Goal: Task Accomplishment & Management: Use online tool/utility

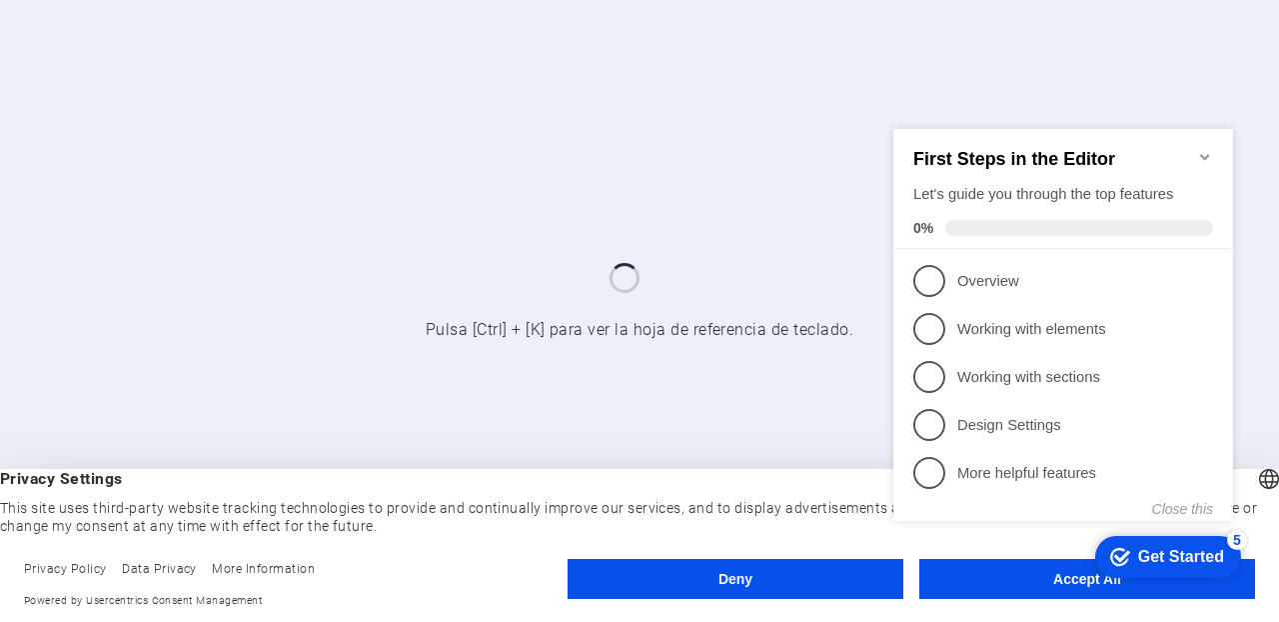
click at [1019, 577] on div "checkmark Get Started 5 First Steps in the Editor Let's guide you through the t…" at bounding box center [1068, 342] width 364 height 486
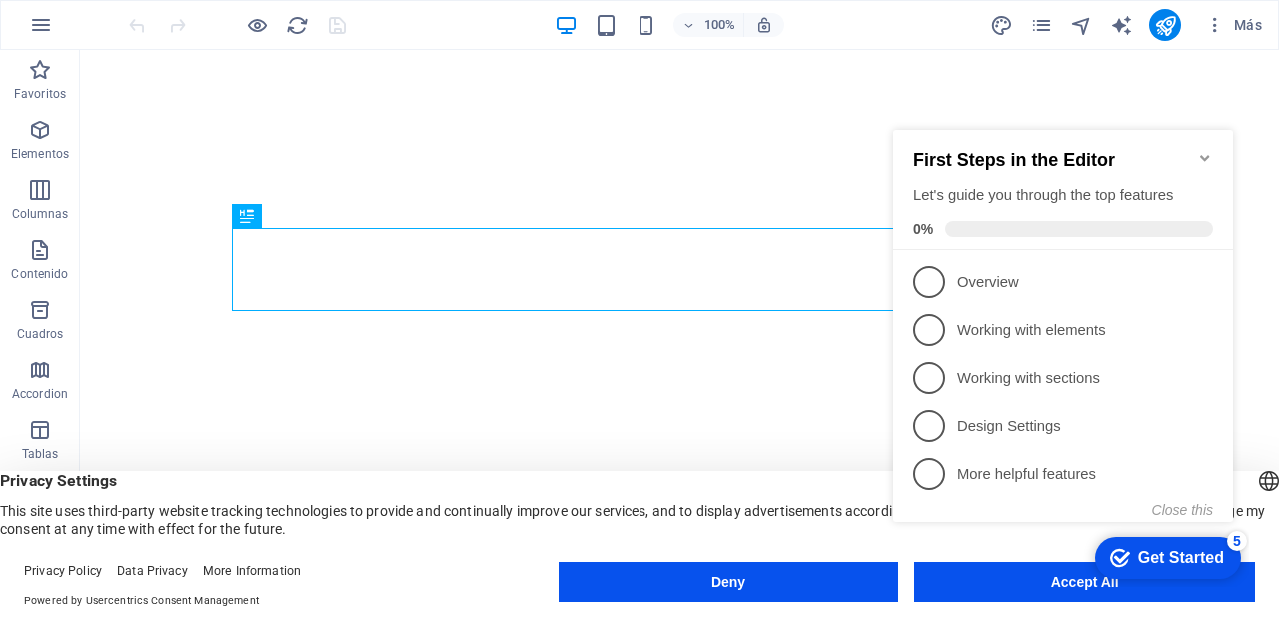
click at [1060, 589] on appcues-checklist "Contextual help checklist present on screen" at bounding box center [1068, 346] width 364 height 491
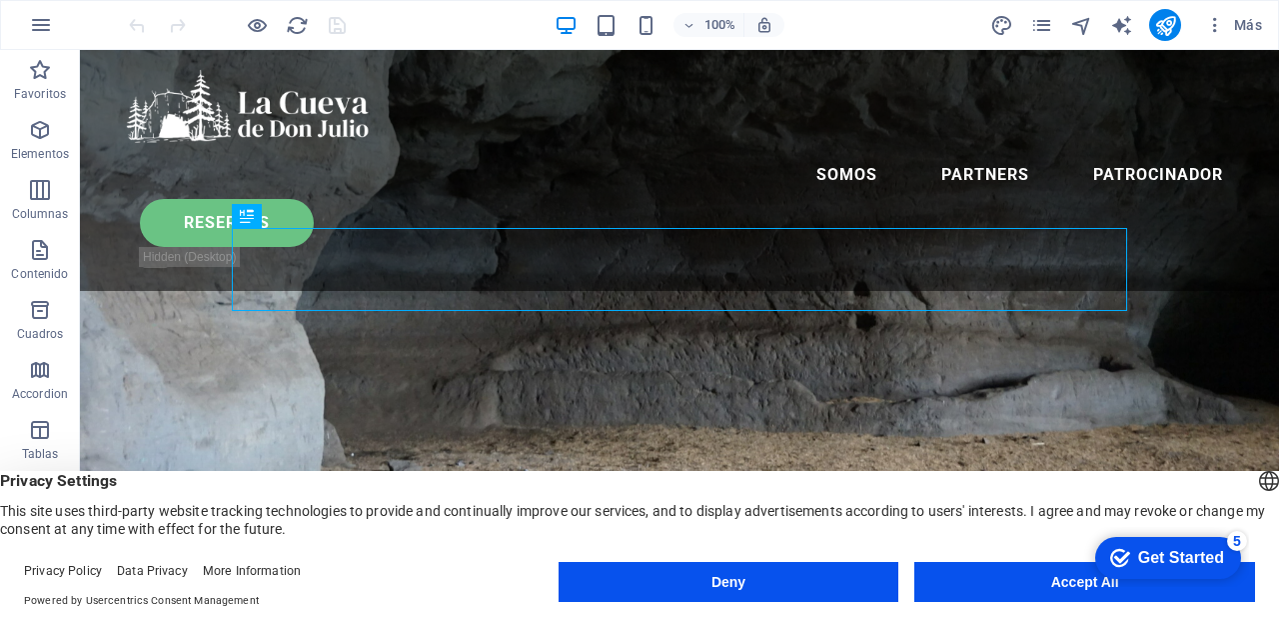
click at [1249, 587] on div "checkmark Get Started 5 First Steps in the Editor Let's guide you through the t…" at bounding box center [1164, 557] width 170 height 60
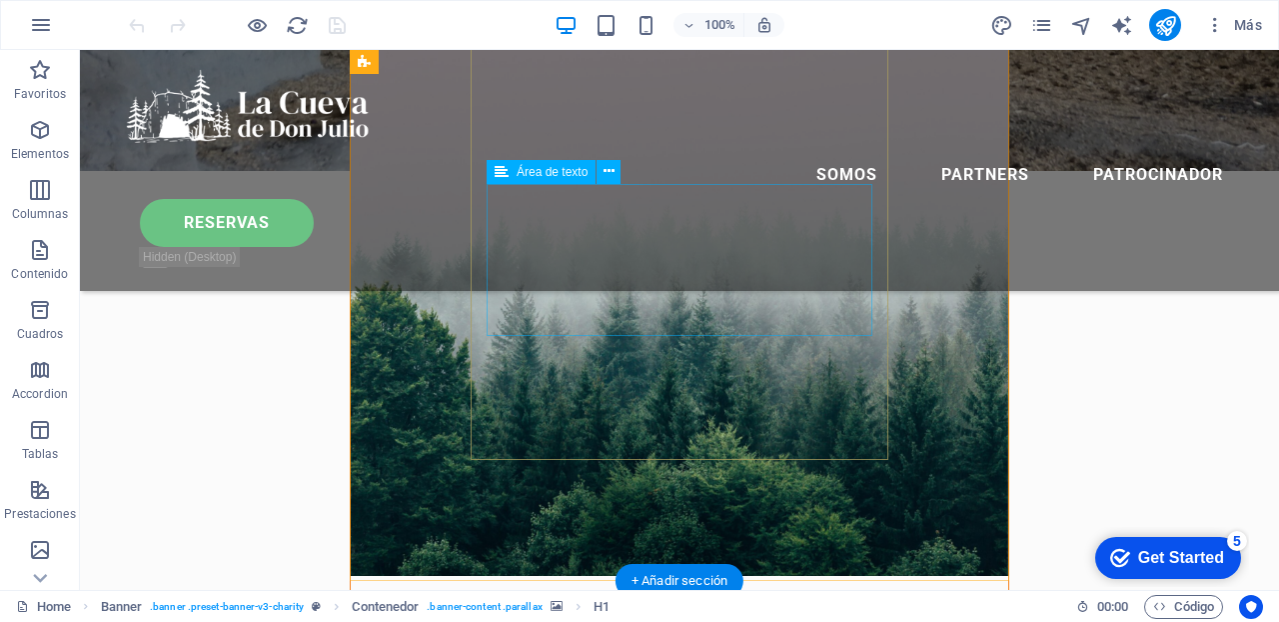
scroll to position [716, 0]
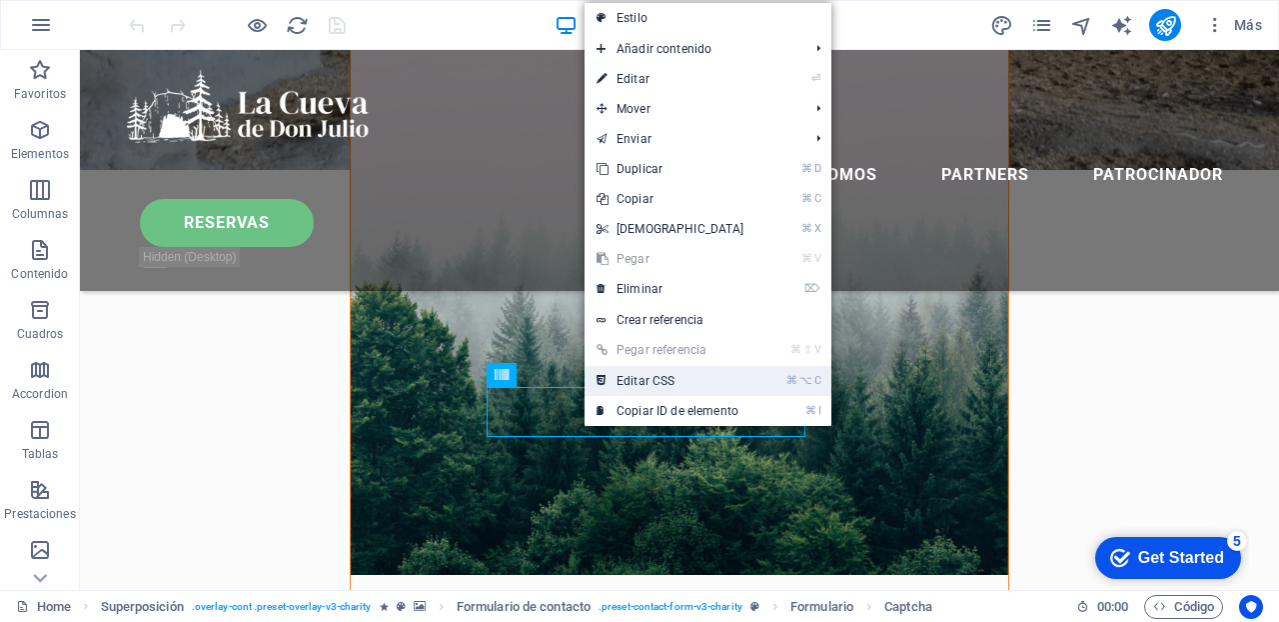
click at [652, 381] on link "⌘ ⌥ C Editar CSS" at bounding box center [671, 381] width 172 height 30
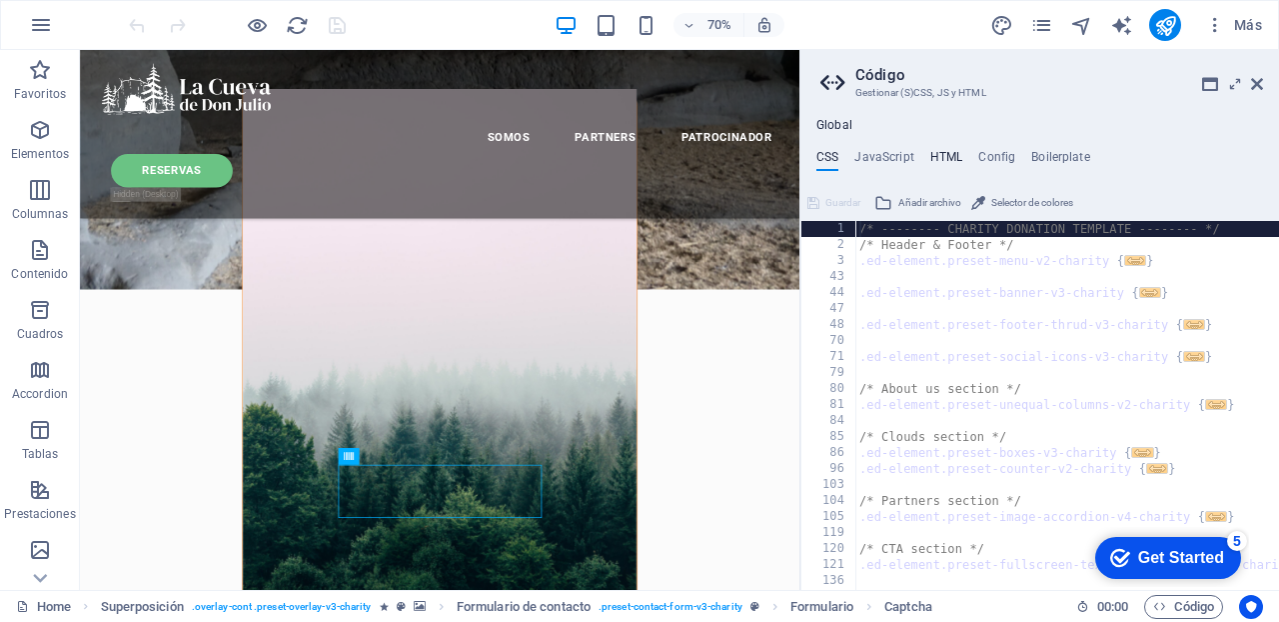
click at [945, 154] on h4 "HTML" at bounding box center [947, 161] width 33 height 22
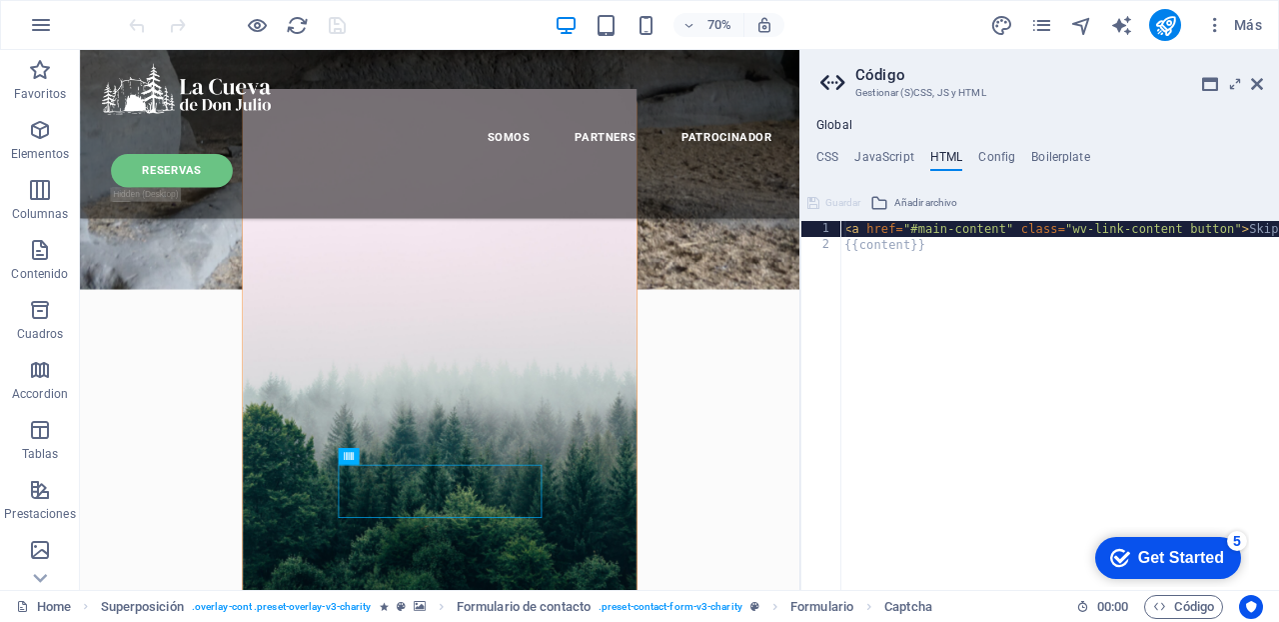
click at [1094, 277] on div "< a href = "#main-content" class = "wv-link-content button" > Skip to main cont…" at bounding box center [1135, 421] width 588 height 401
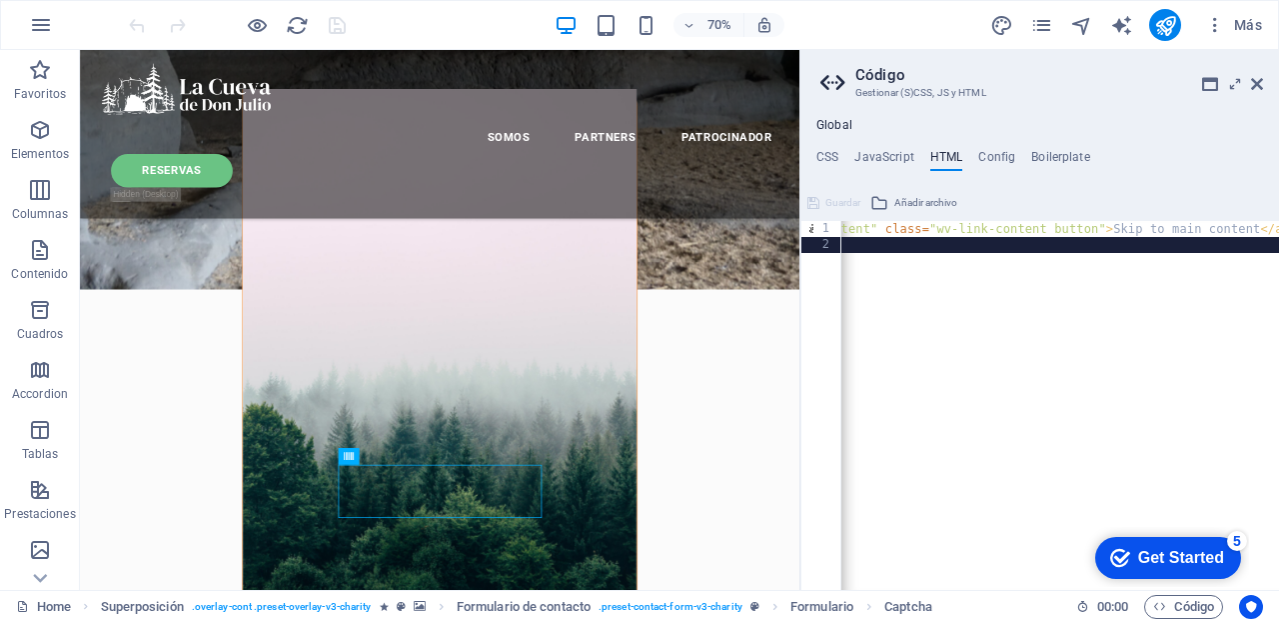
scroll to position [0, 136]
click at [1002, 226] on div "< a href = "#main-content" class = "wv-link-content button" > Skip to main cont…" at bounding box center [999, 421] width 588 height 401
type textarea "<a href="#main-content" class="wv-link-content button">Skip to main content</a>"
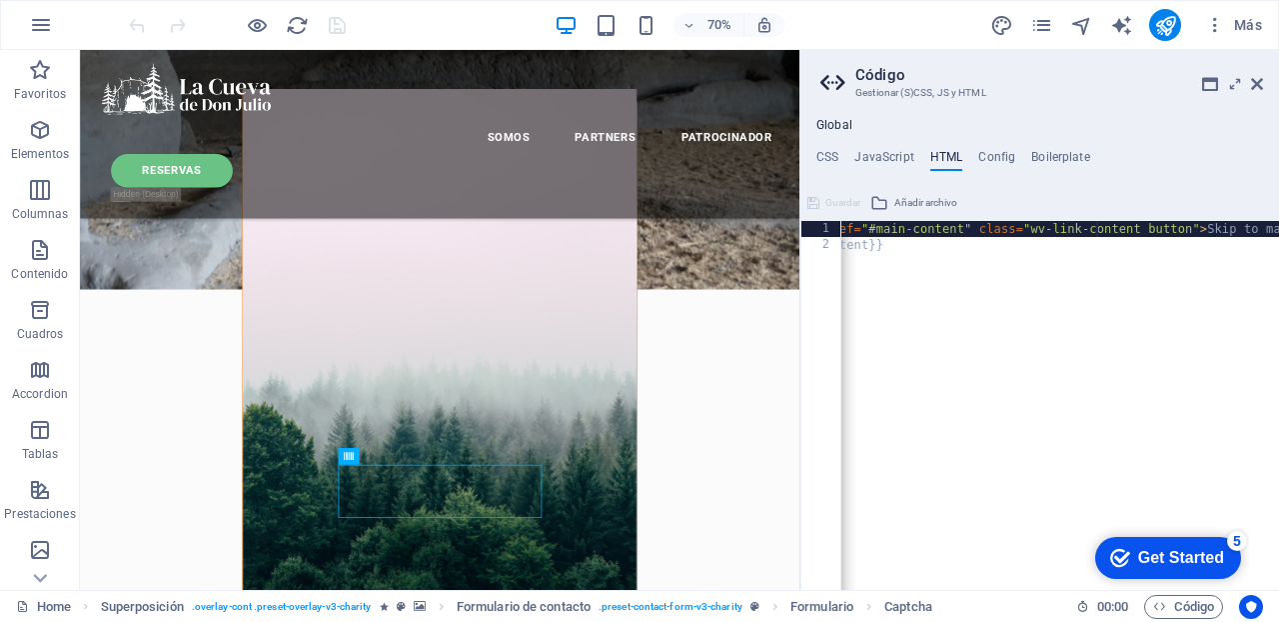
scroll to position [0, 0]
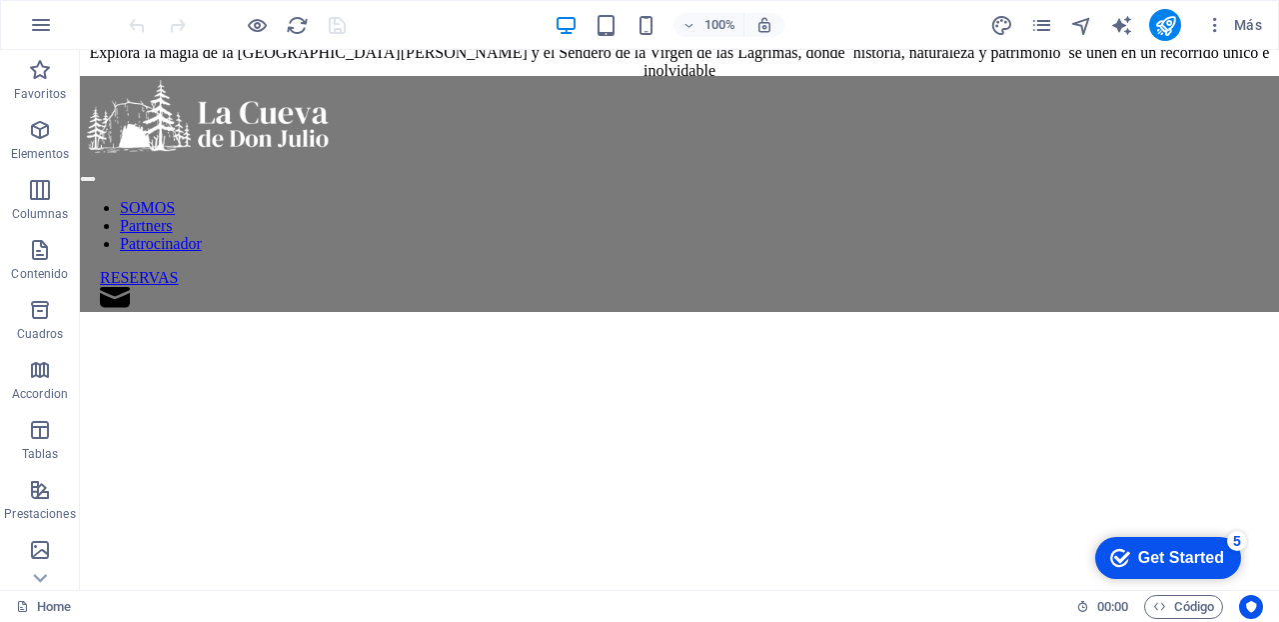
scroll to position [697, 0]
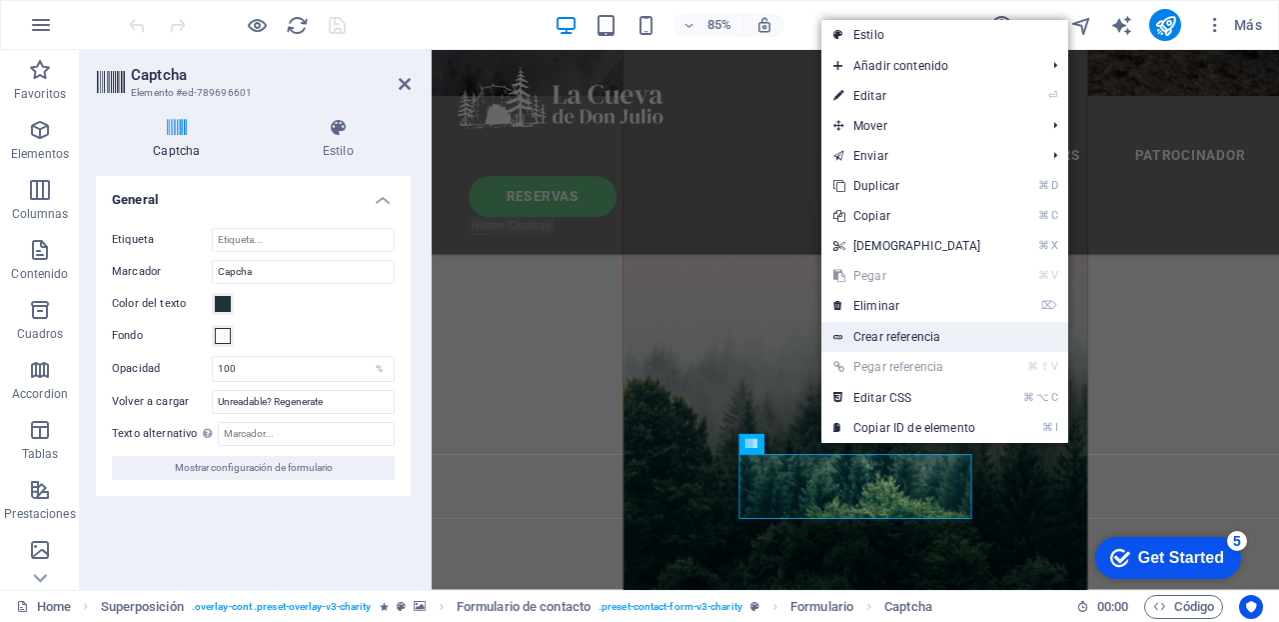
click at [884, 335] on link "Crear referencia" at bounding box center [945, 337] width 247 height 30
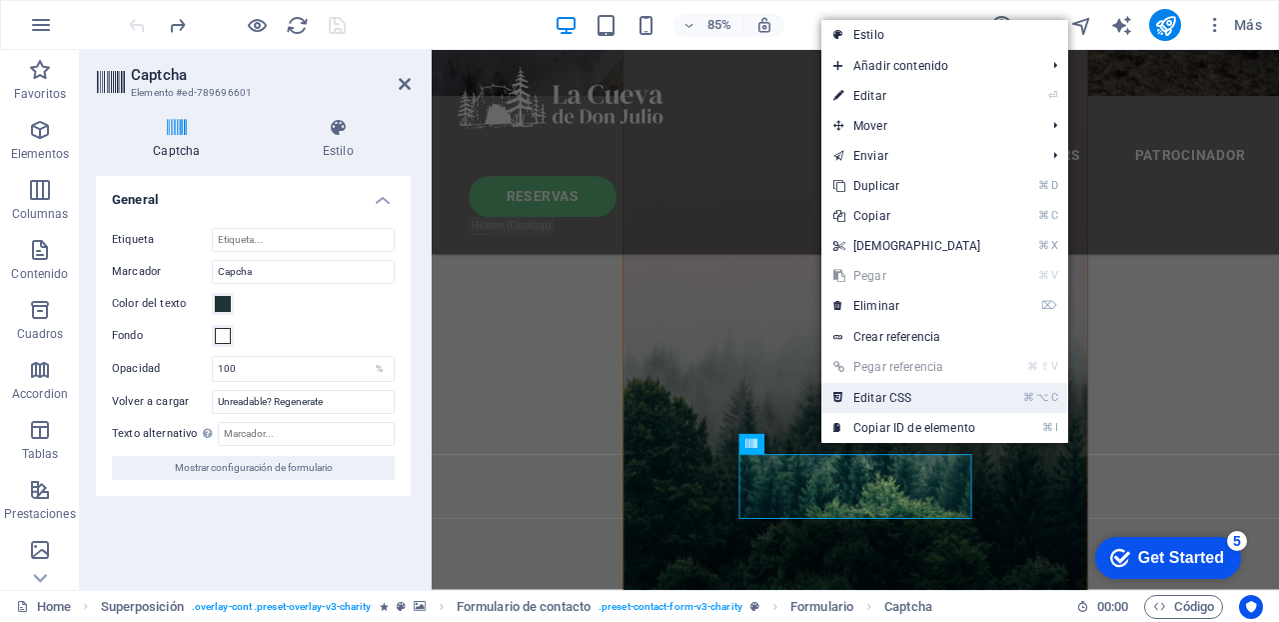
click at [870, 395] on link "⌘ ⌥ C Editar CSS" at bounding box center [908, 398] width 172 height 30
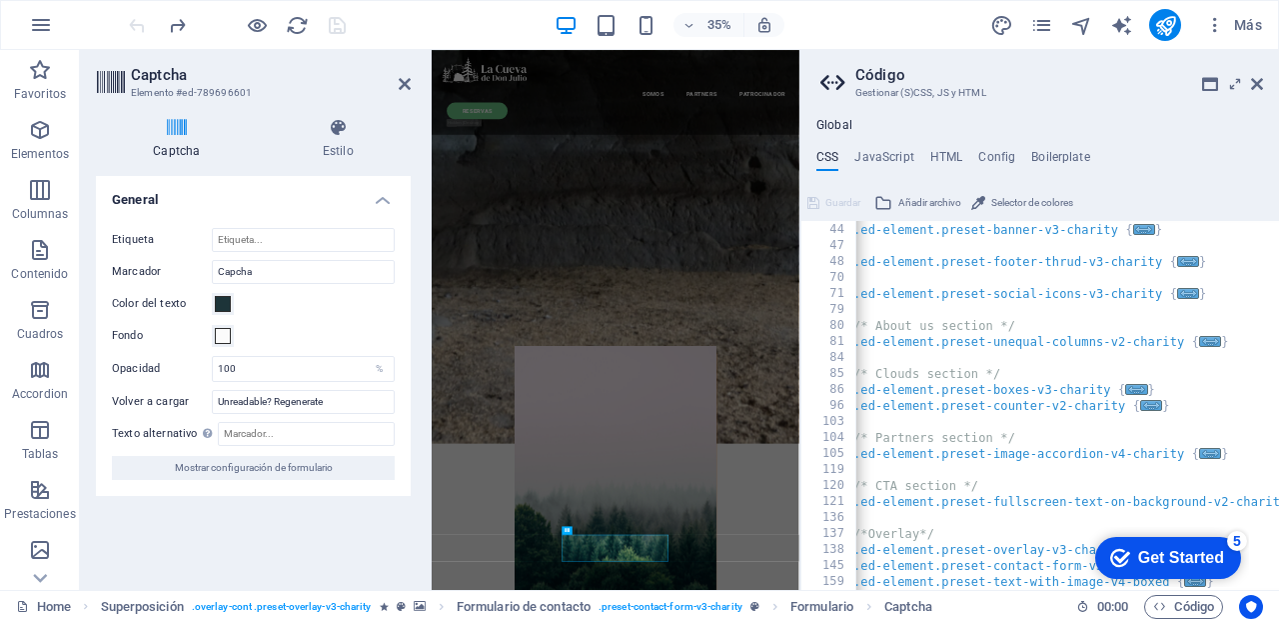
scroll to position [0, 6]
click at [885, 153] on h4 "JavaScript" at bounding box center [884, 161] width 59 height 22
type textarea "/* JS for preset "Menu V2" */"
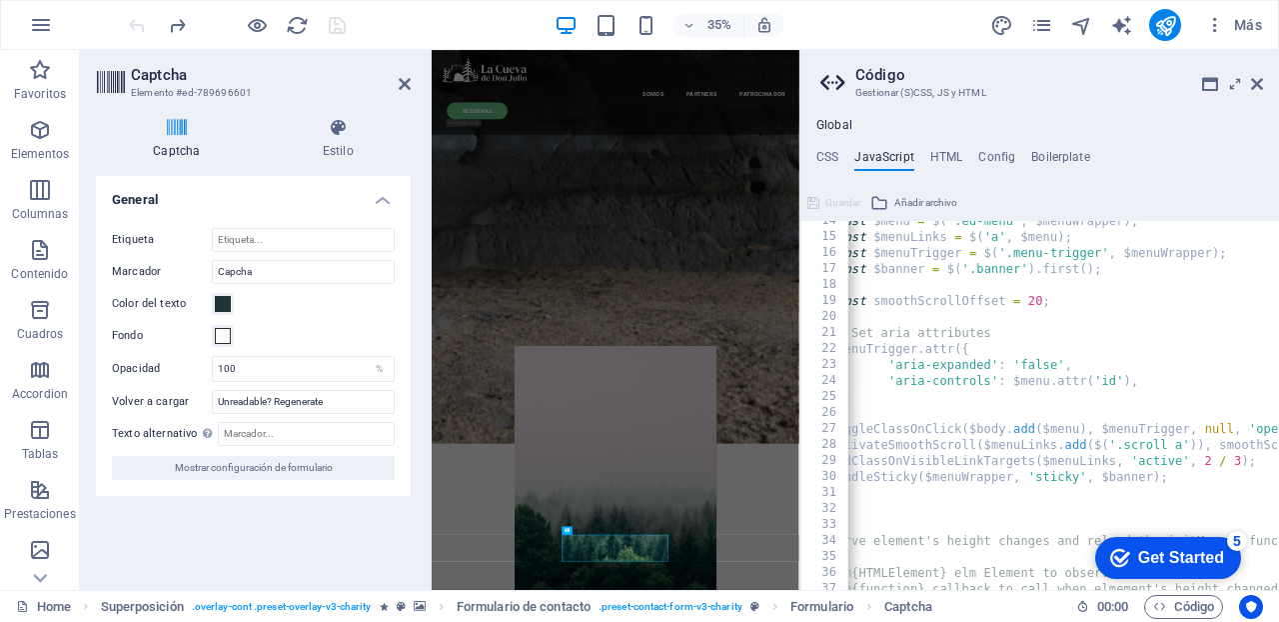
scroll to position [0, 0]
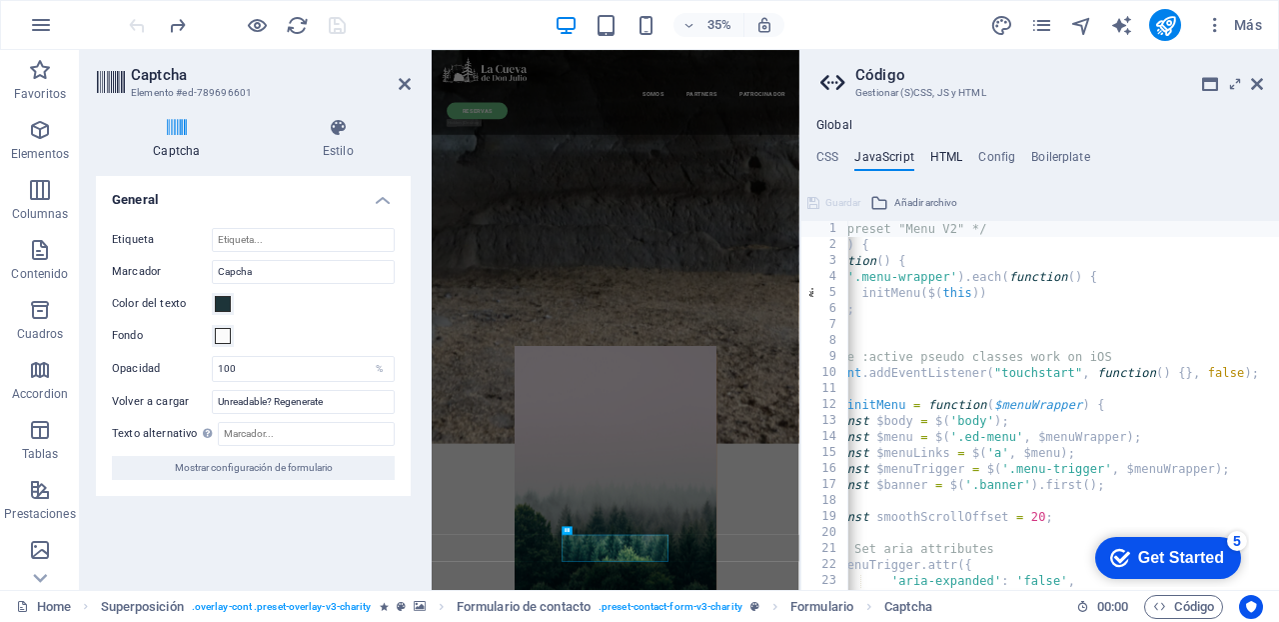
click at [943, 158] on h4 "HTML" at bounding box center [947, 161] width 33 height 22
type textarea "<a href="#main-content" class="wv-link-content button">Skip to main content</a>"
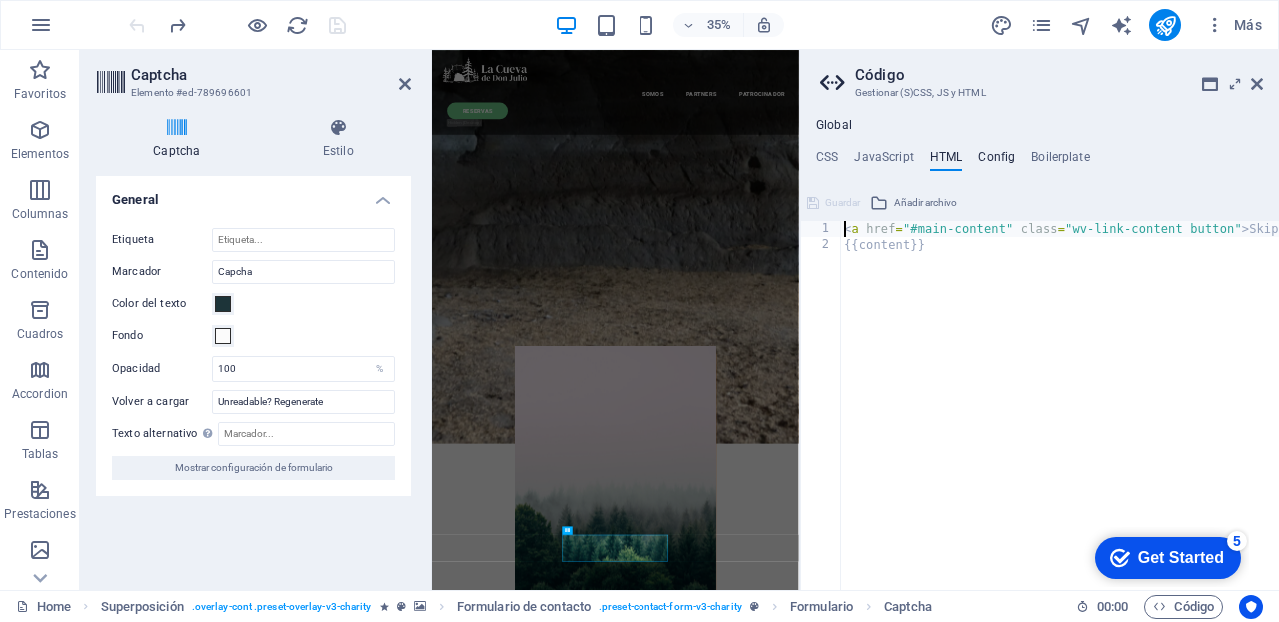
click at [992, 159] on h4 "Config" at bounding box center [997, 161] width 37 height 22
type textarea "$color-user-5: #000000;"
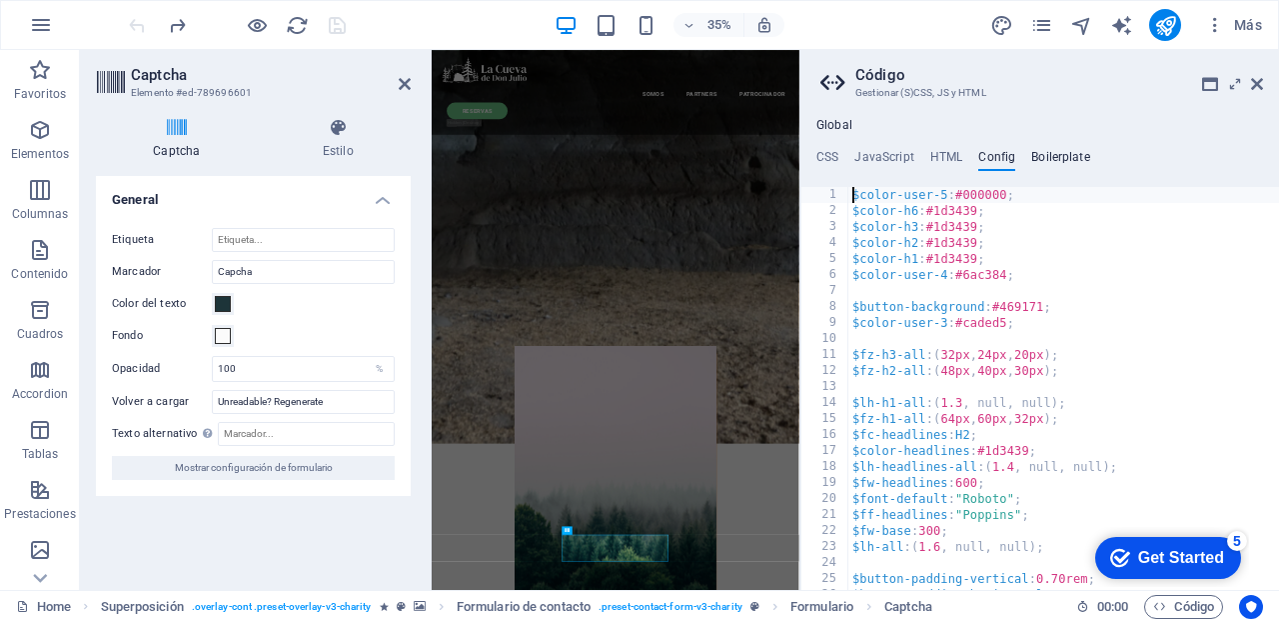
click at [1044, 150] on h4 "Boilerplate" at bounding box center [1060, 161] width 59 height 22
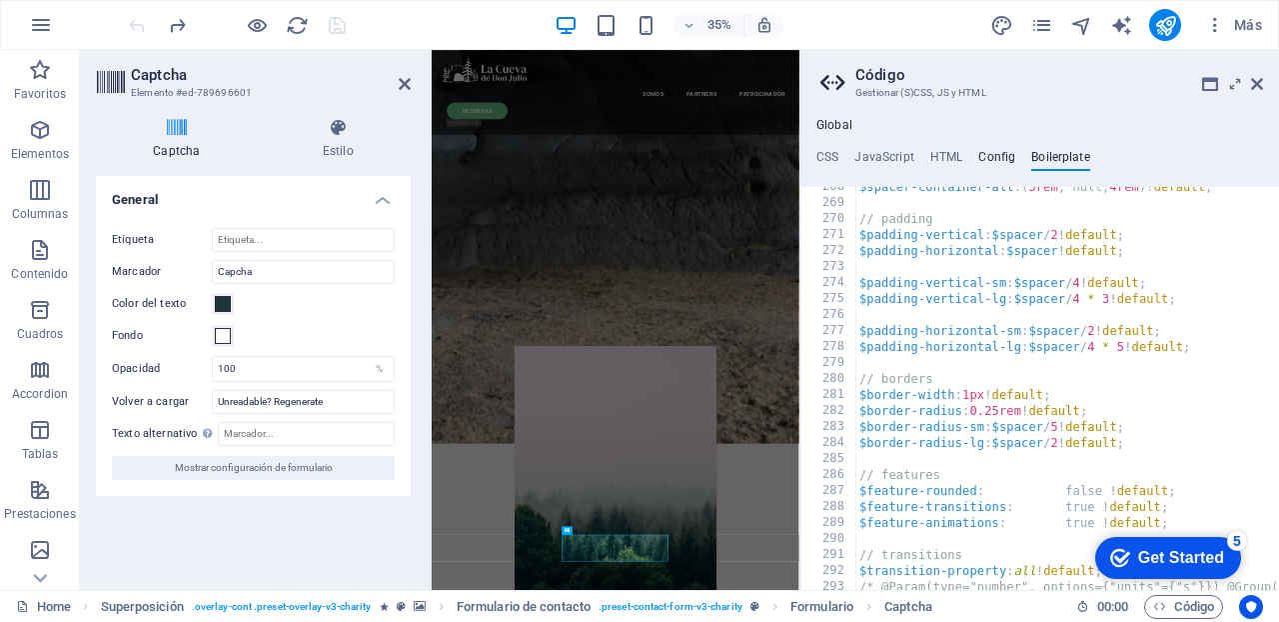
click at [997, 152] on h4 "Config" at bounding box center [997, 161] width 37 height 22
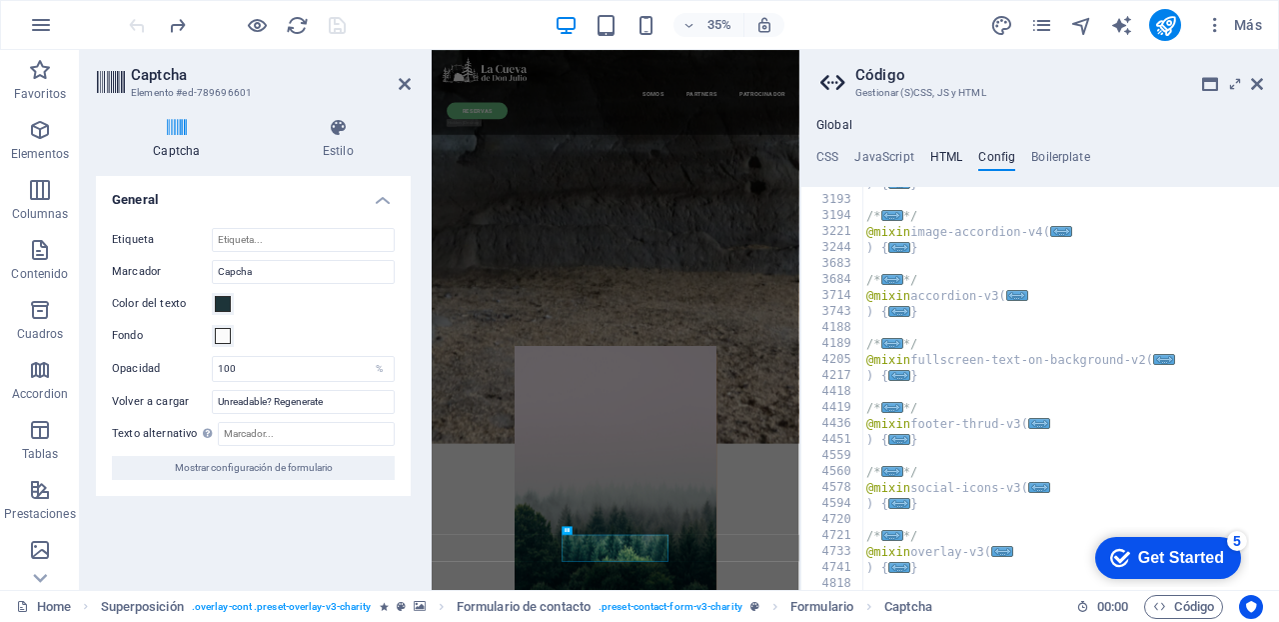
click at [947, 163] on h4 "HTML" at bounding box center [947, 161] width 33 height 22
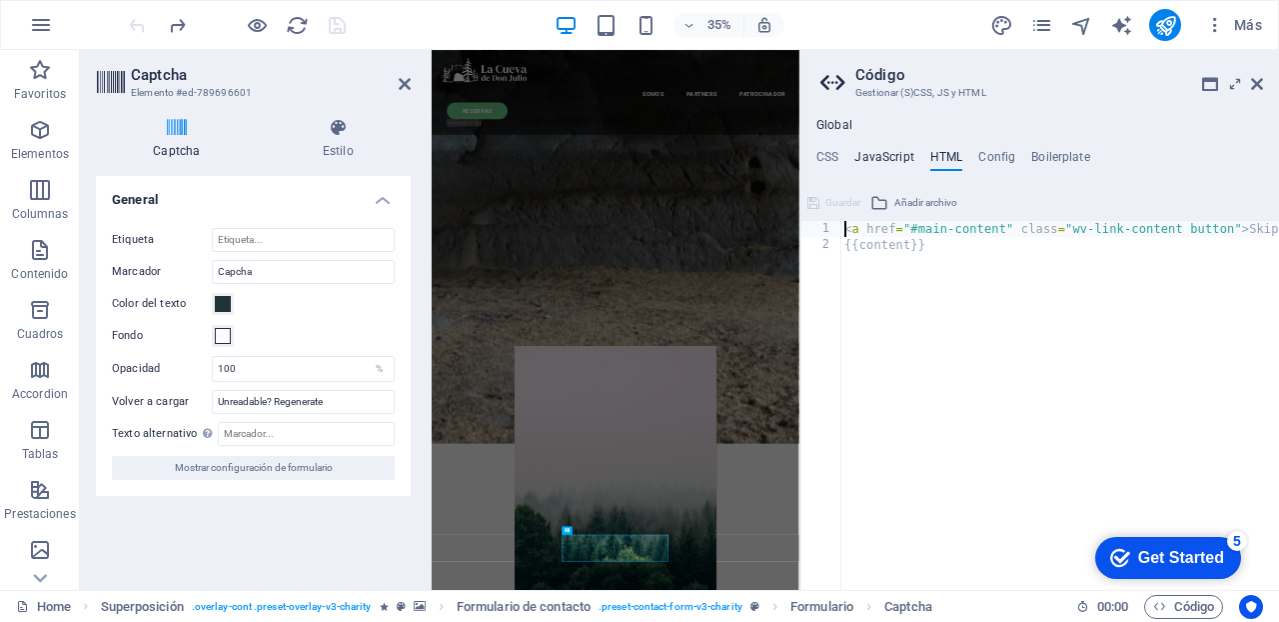
click at [894, 154] on h4 "JavaScript" at bounding box center [884, 161] width 59 height 22
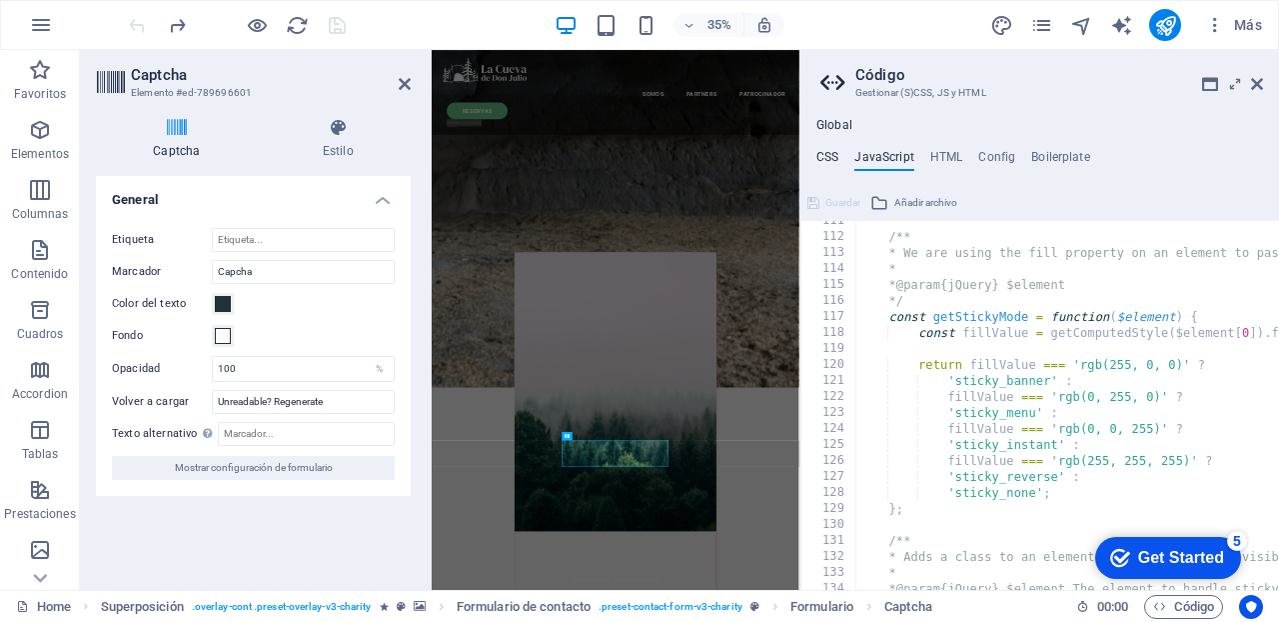
click at [824, 158] on h4 "CSS" at bounding box center [828, 161] width 22 height 22
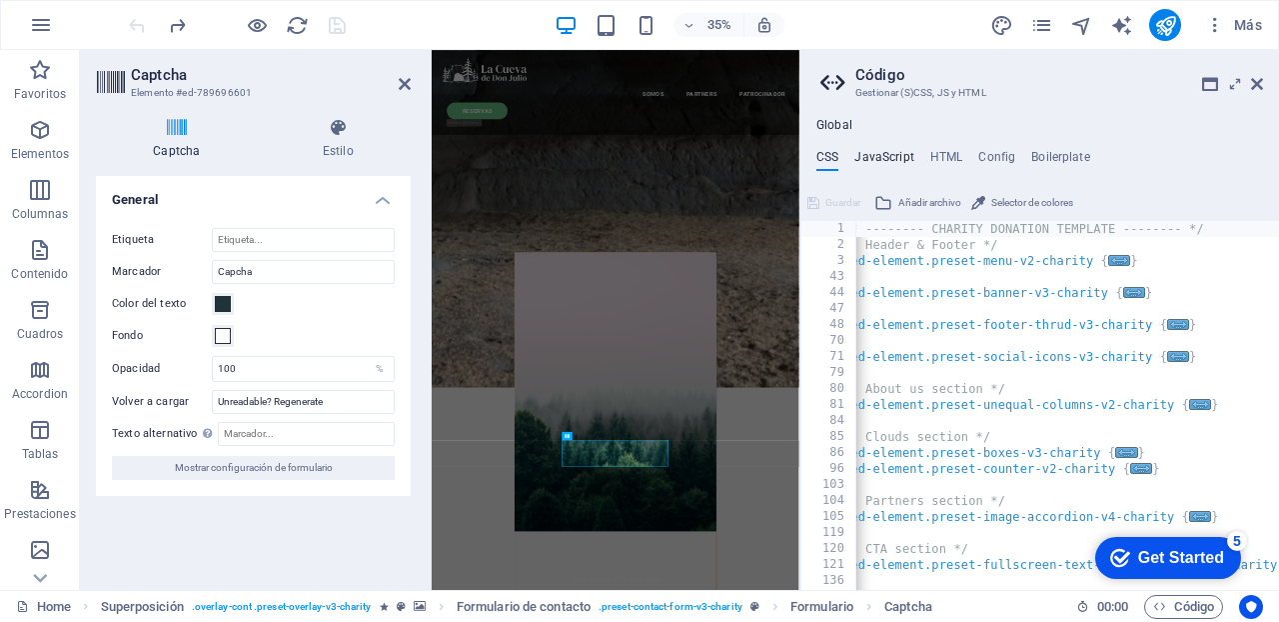
click at [885, 154] on h4 "JavaScript" at bounding box center [884, 161] width 59 height 22
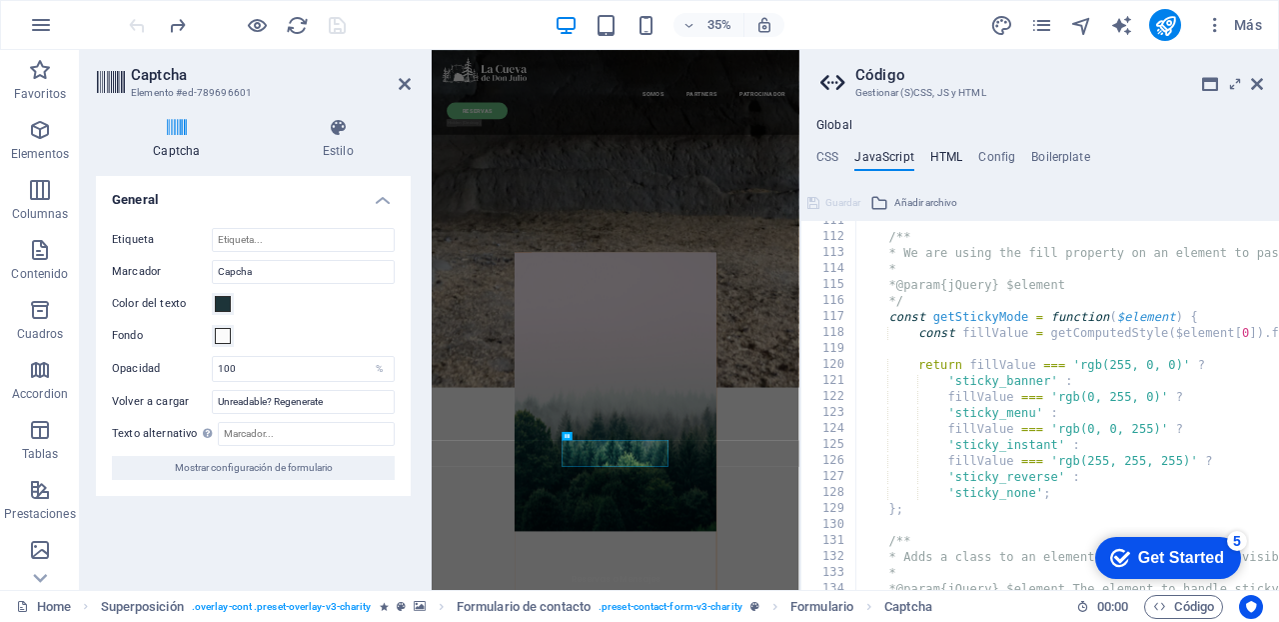
click at [941, 152] on h4 "HTML" at bounding box center [947, 161] width 33 height 22
